Goal: Information Seeking & Learning: Learn about a topic

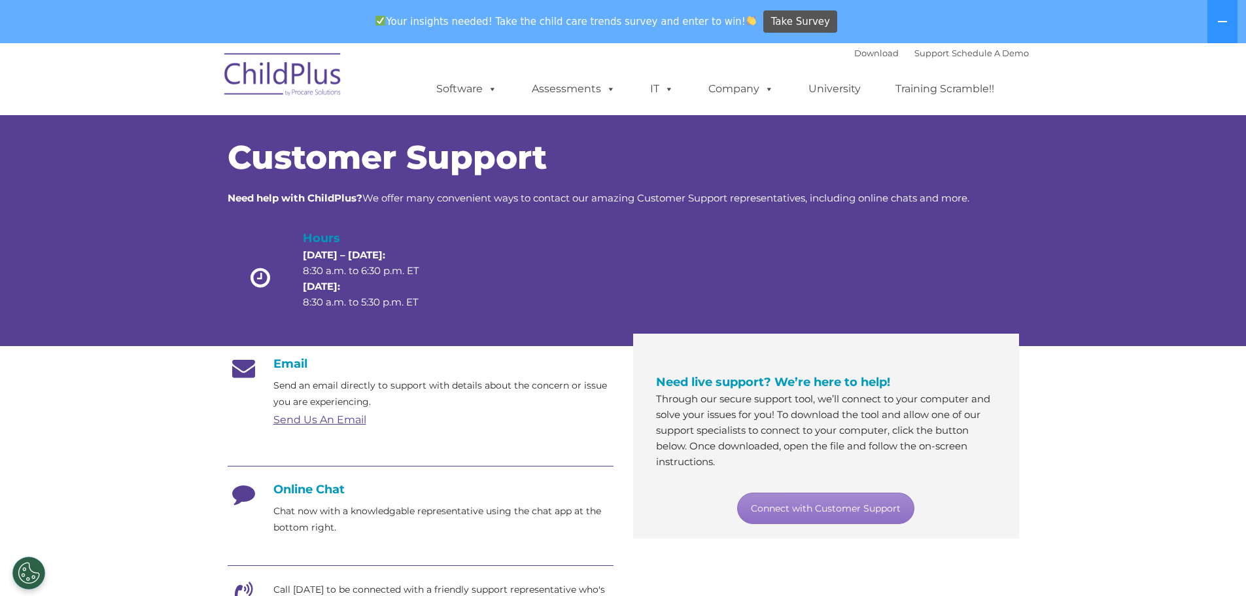
click at [268, 75] on img at bounding box center [283, 76] width 131 height 65
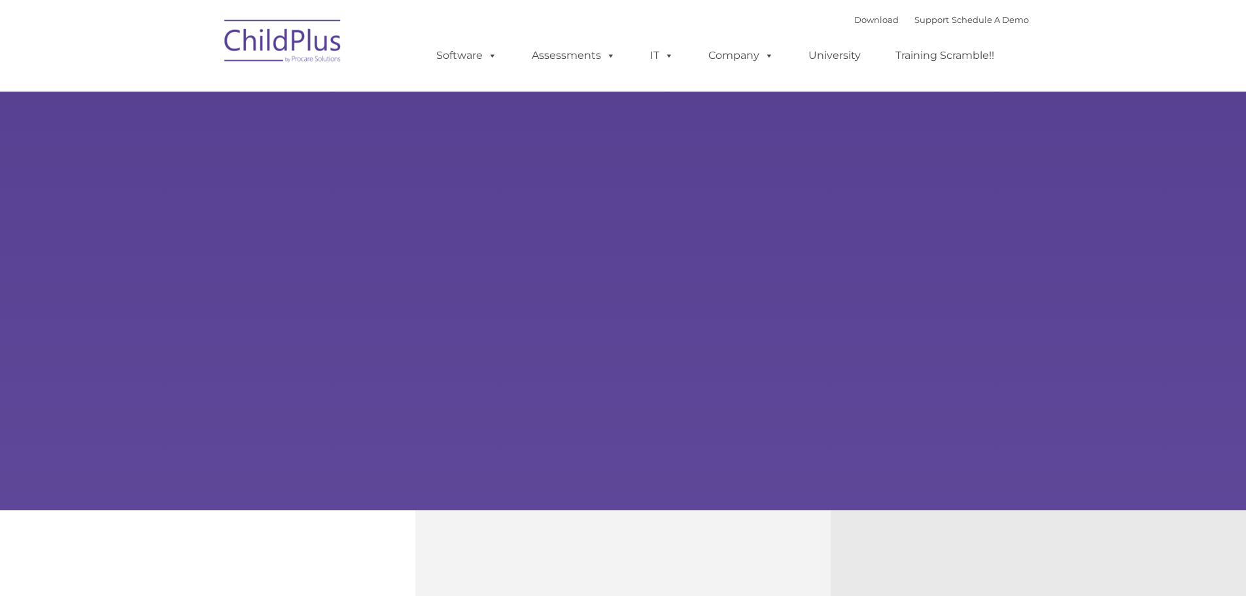
type input ""
select select "MEDIUM"
